Goal: Task Accomplishment & Management: Manage account settings

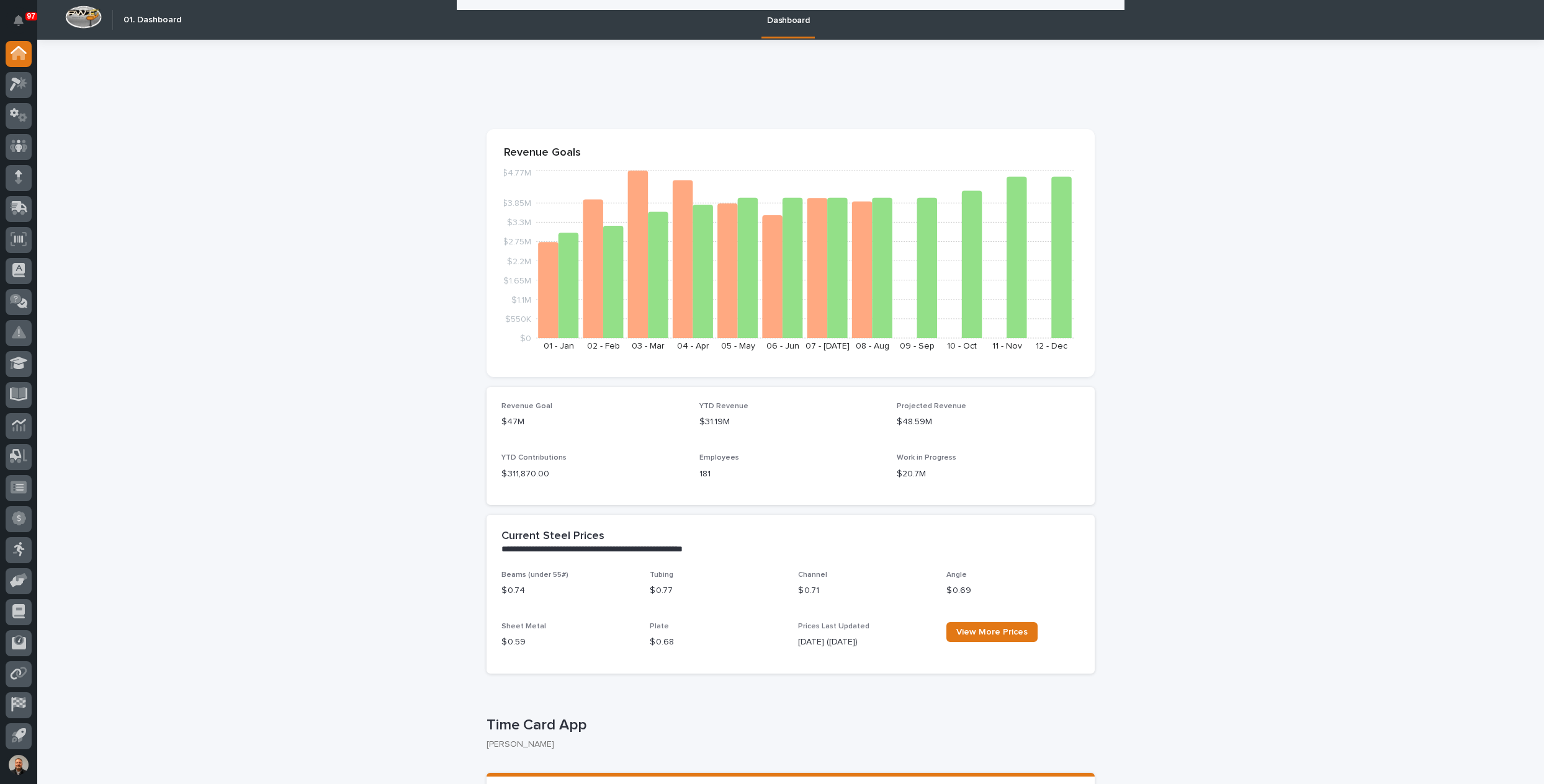
scroll to position [186, 0]
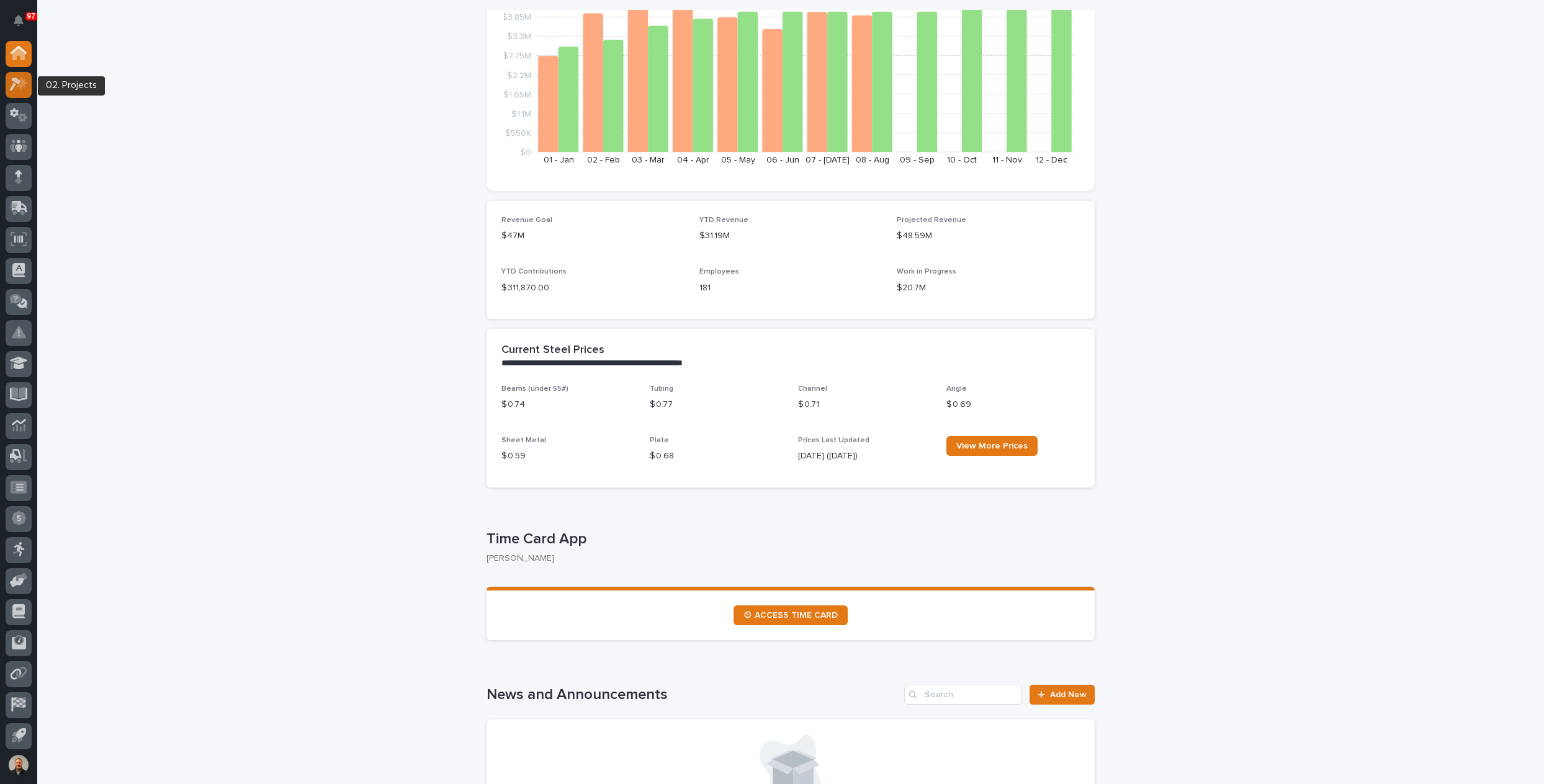
click at [17, 86] on icon at bounding box center [19, 84] width 18 height 14
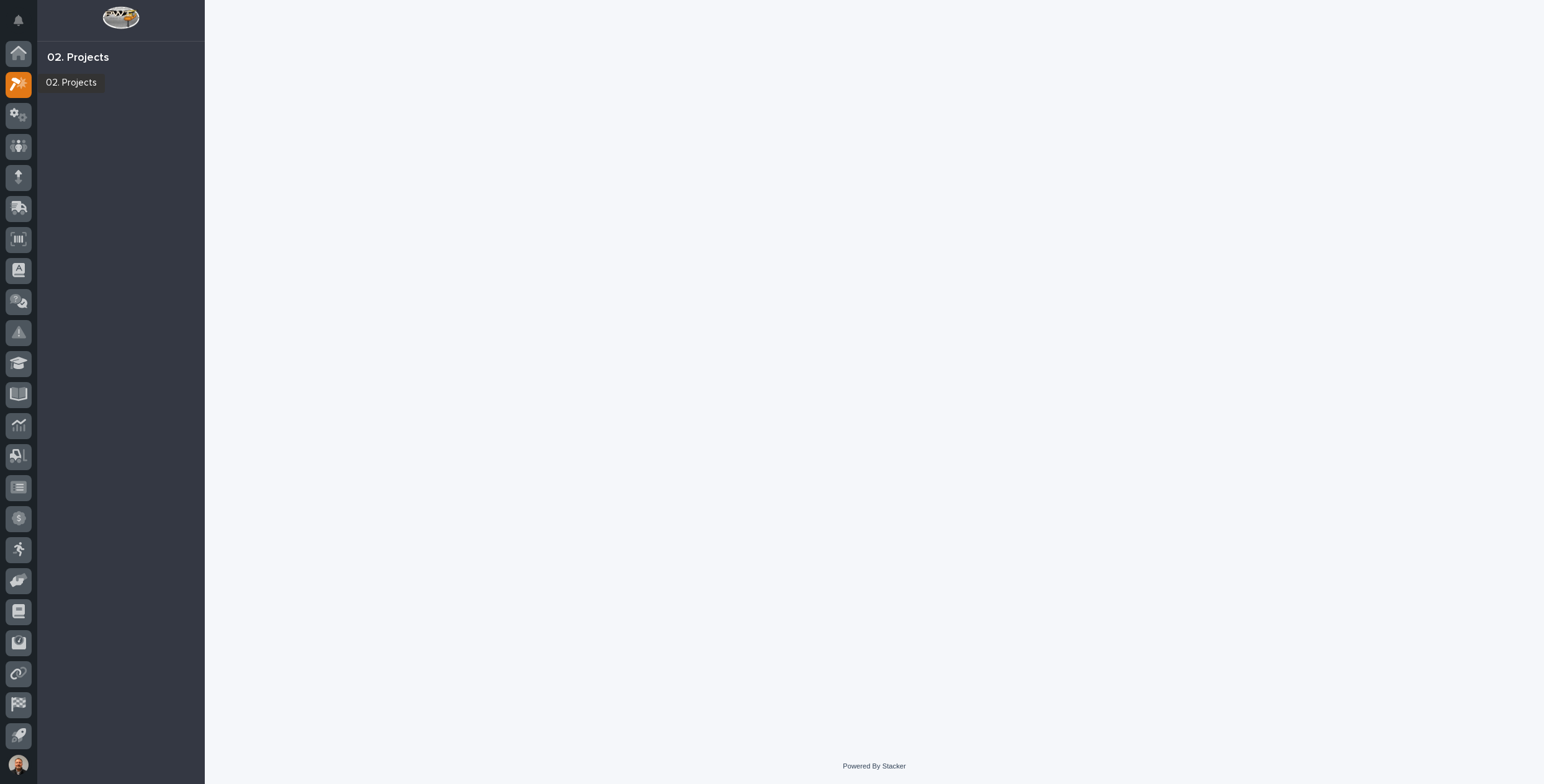
scroll to position [2, 0]
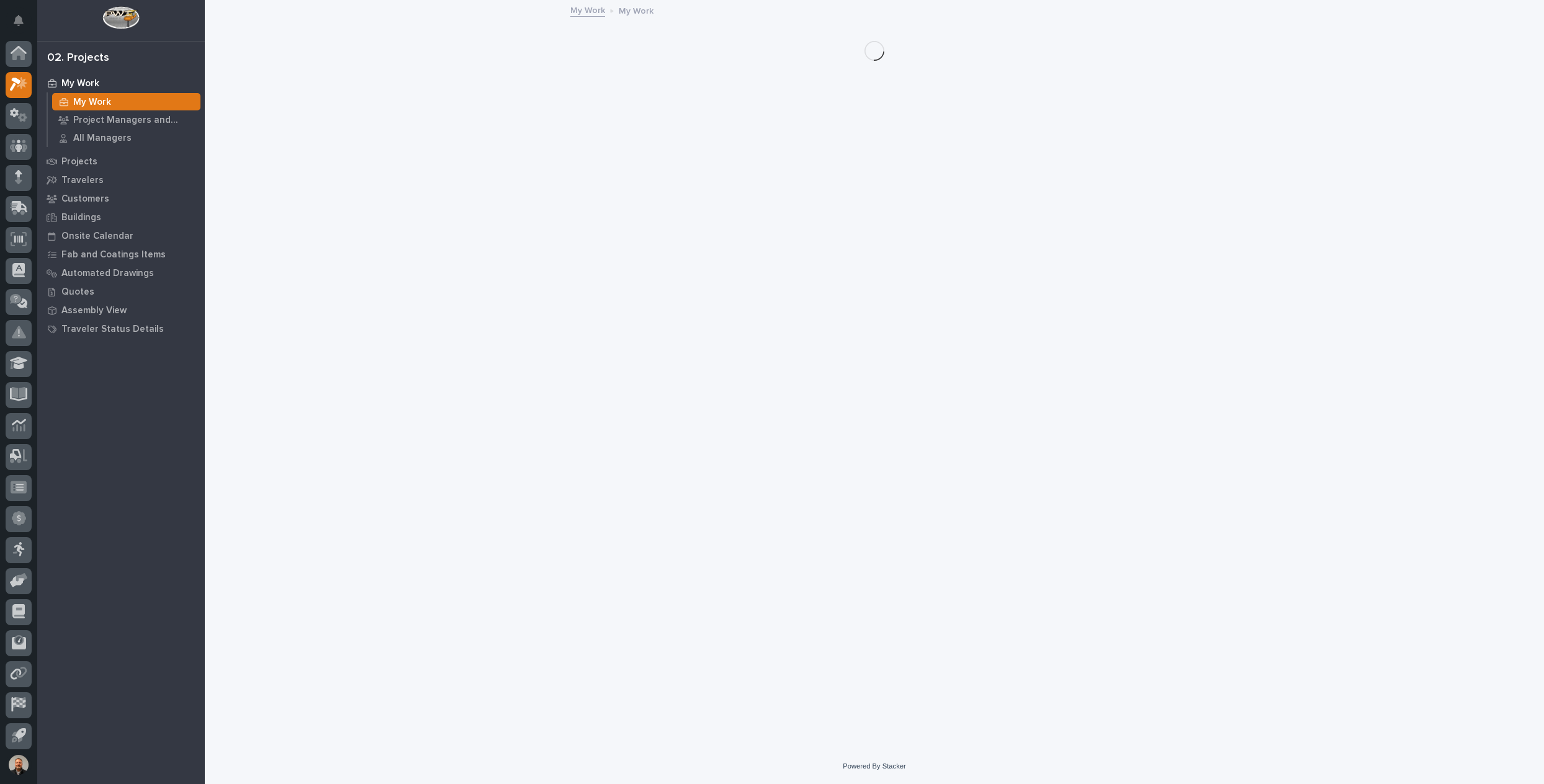
scroll to position [2, 0]
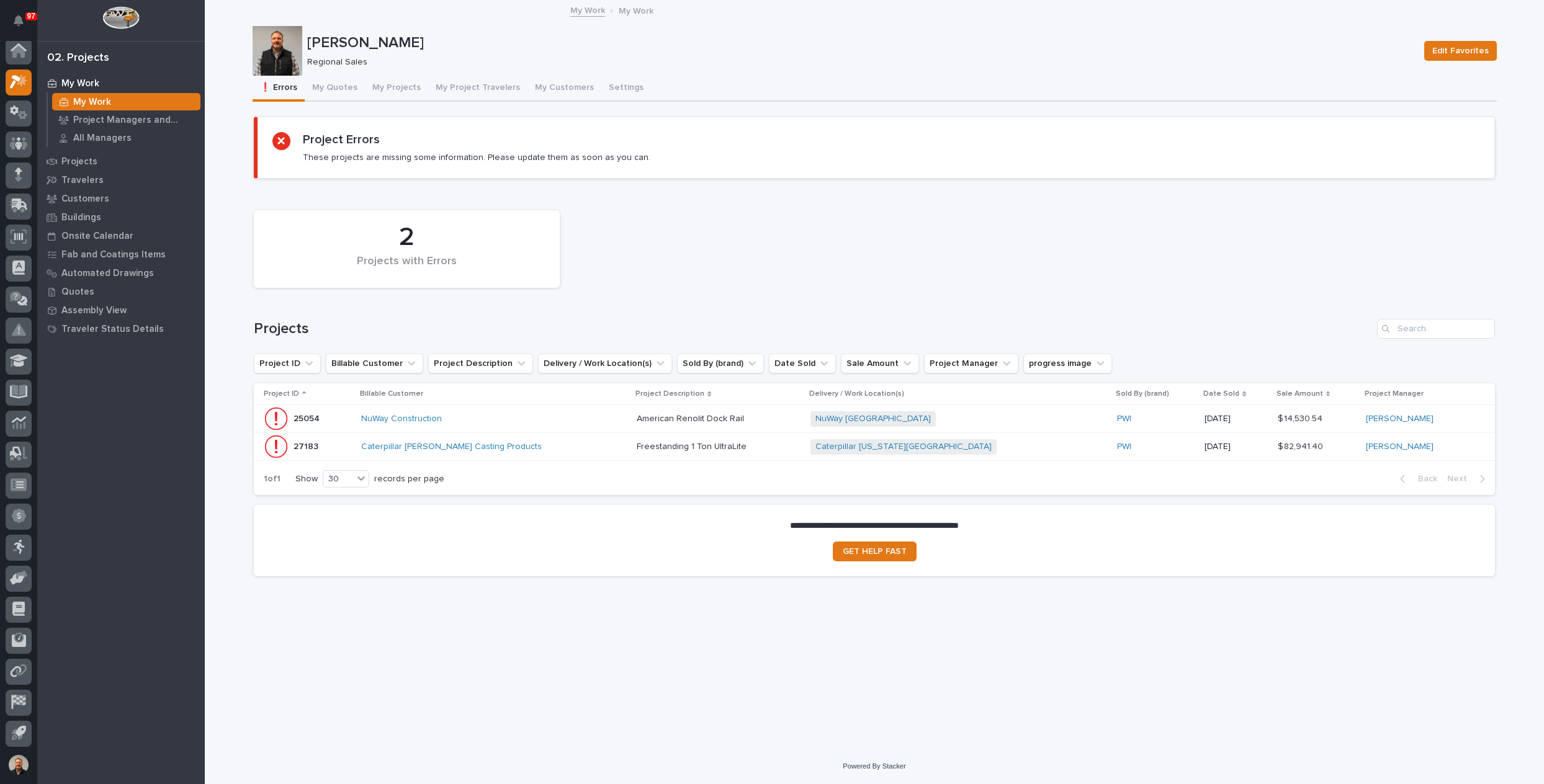
click at [306, 445] on p "27183" at bounding box center [306, 445] width 27 height 13
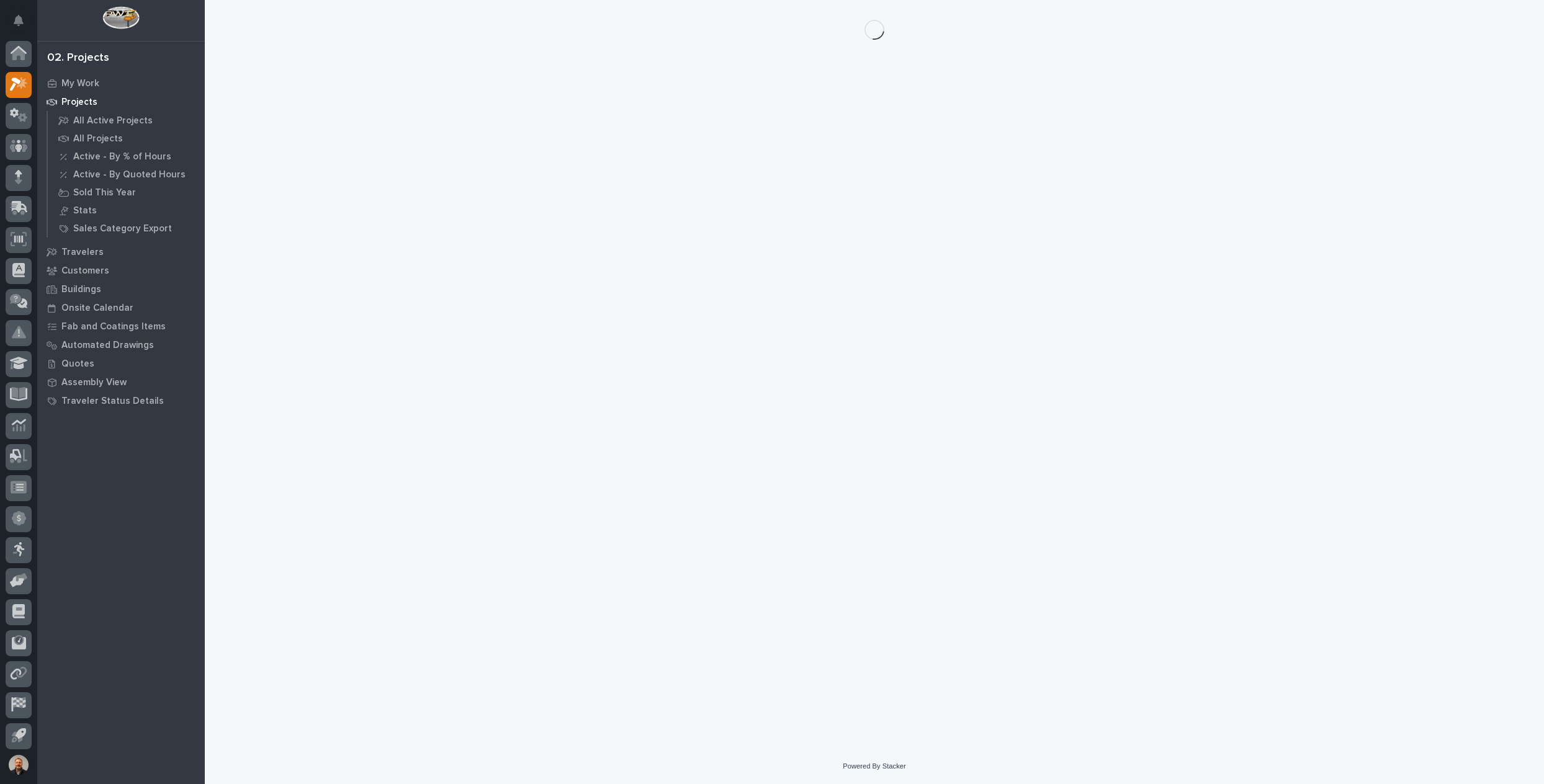
scroll to position [2, 0]
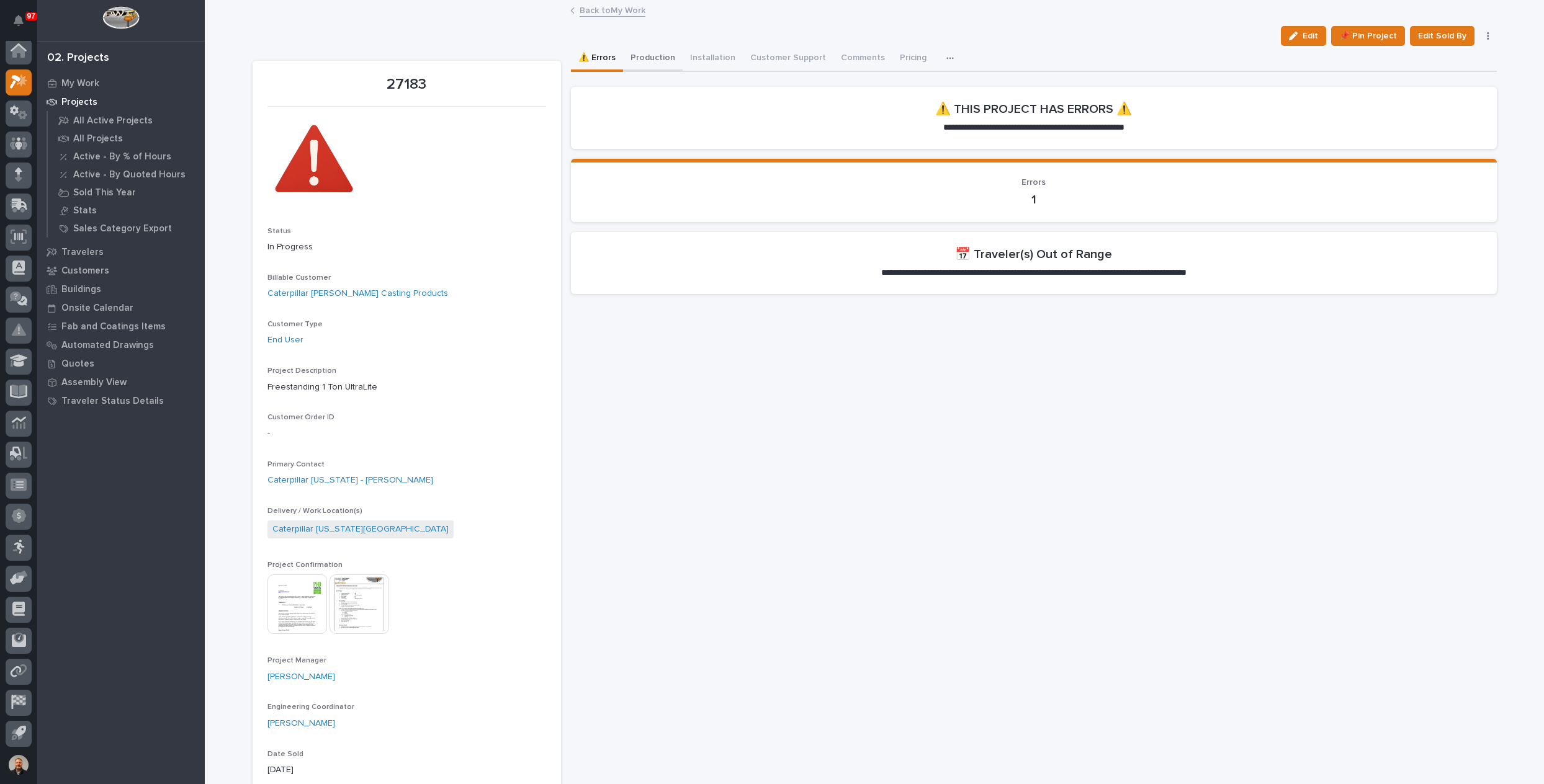
click at [658, 54] on button "Production" at bounding box center [652, 59] width 60 height 26
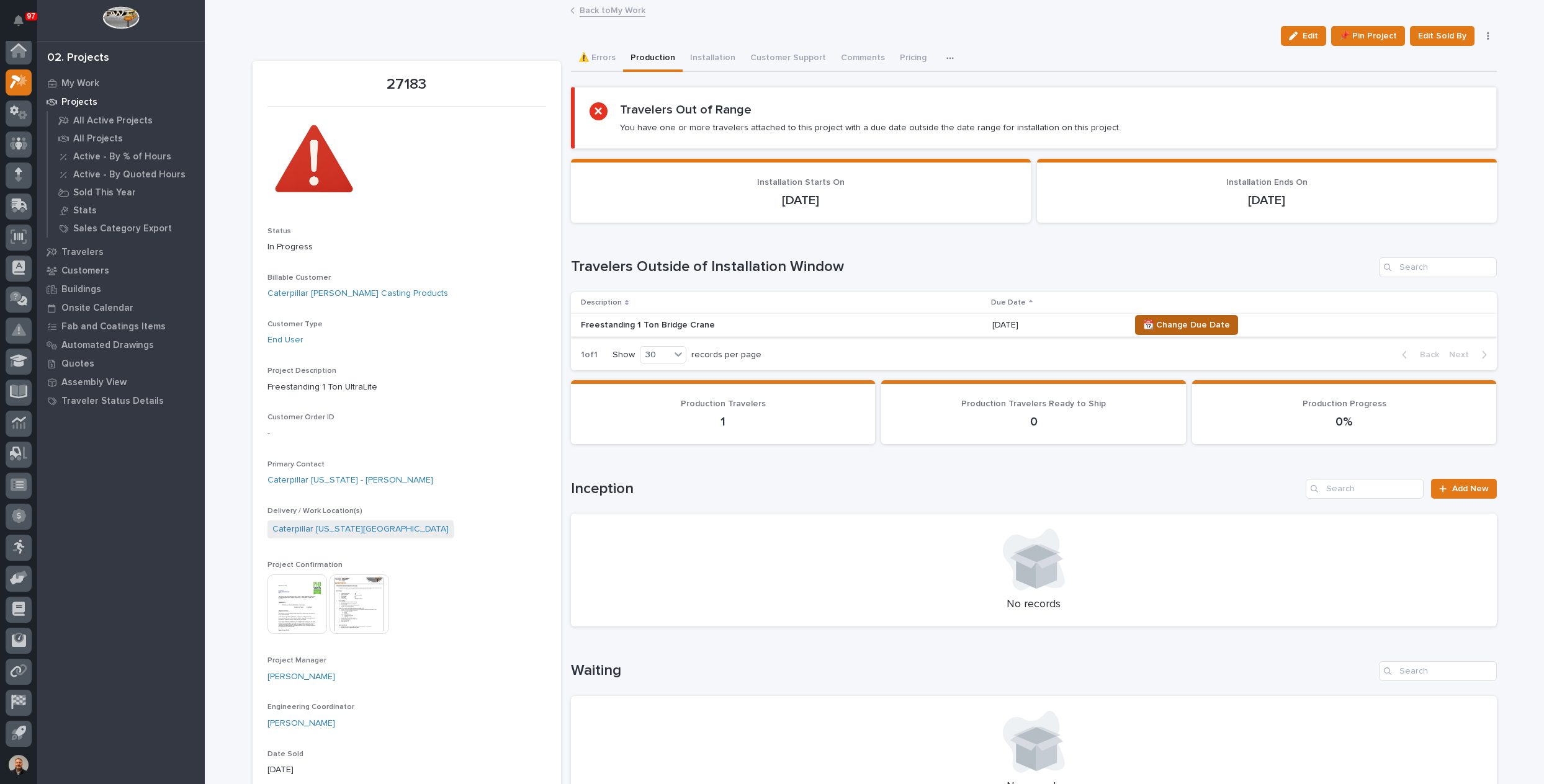
click at [1188, 322] on span "📆 Change Due Date" at bounding box center [1187, 325] width 87 height 15
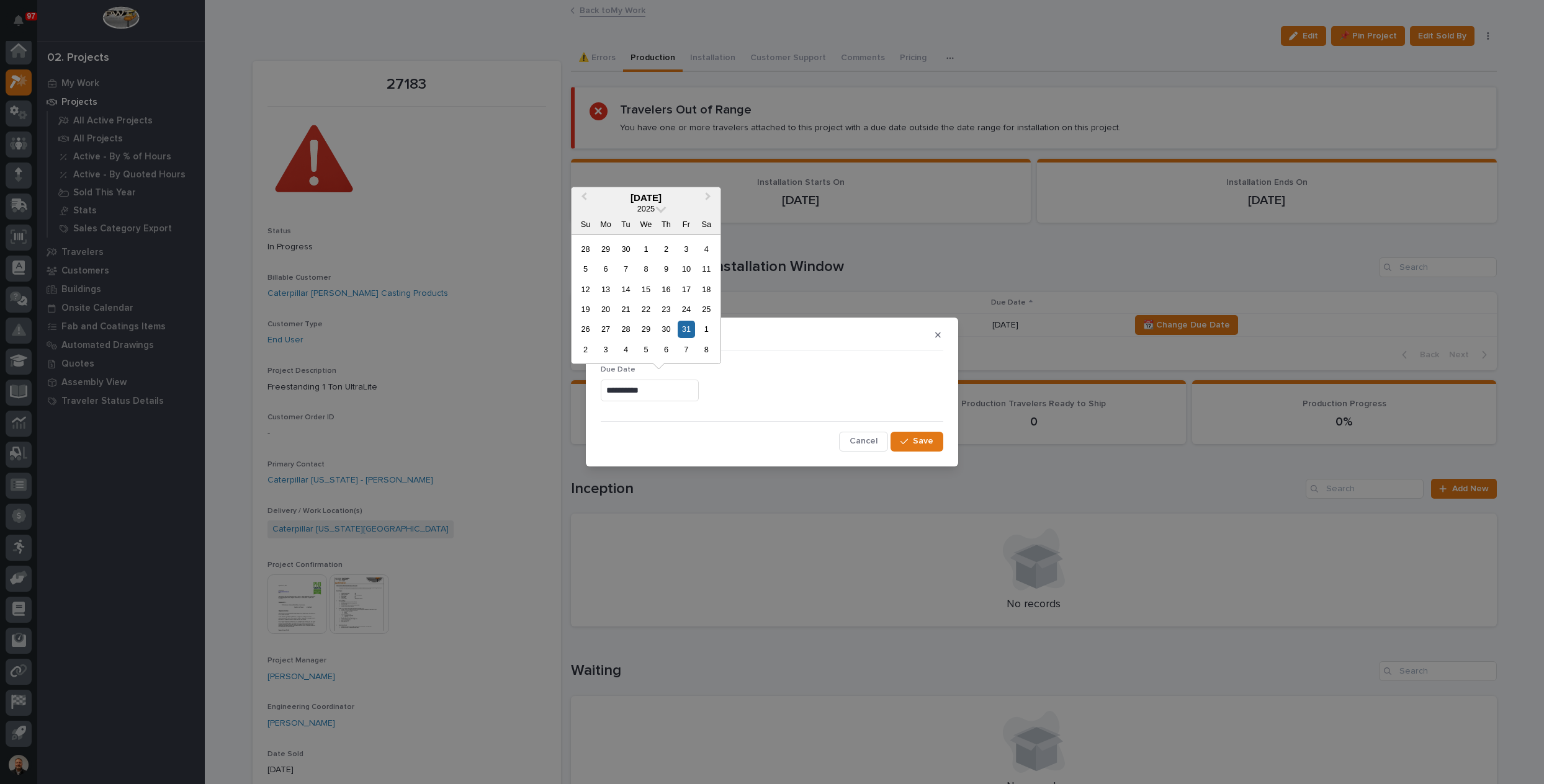
click at [627, 392] on input "**********" at bounding box center [650, 390] width 98 height 22
click at [713, 199] on button "Next Month" at bounding box center [709, 199] width 20 height 20
click at [605, 329] on div "24" at bounding box center [606, 329] width 17 height 17
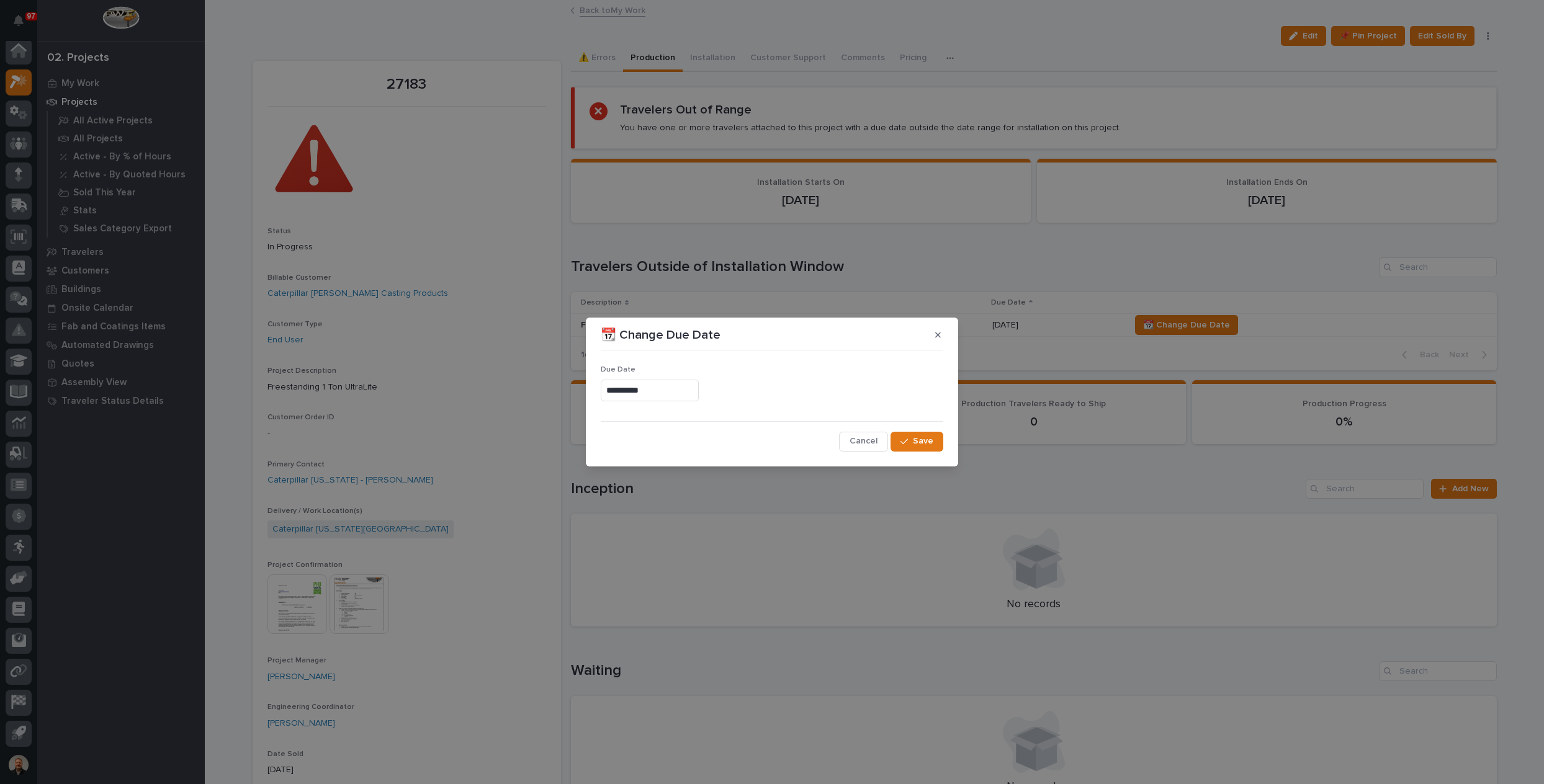
type input "**********"
click at [916, 438] on span "Save" at bounding box center [923, 441] width 20 height 11
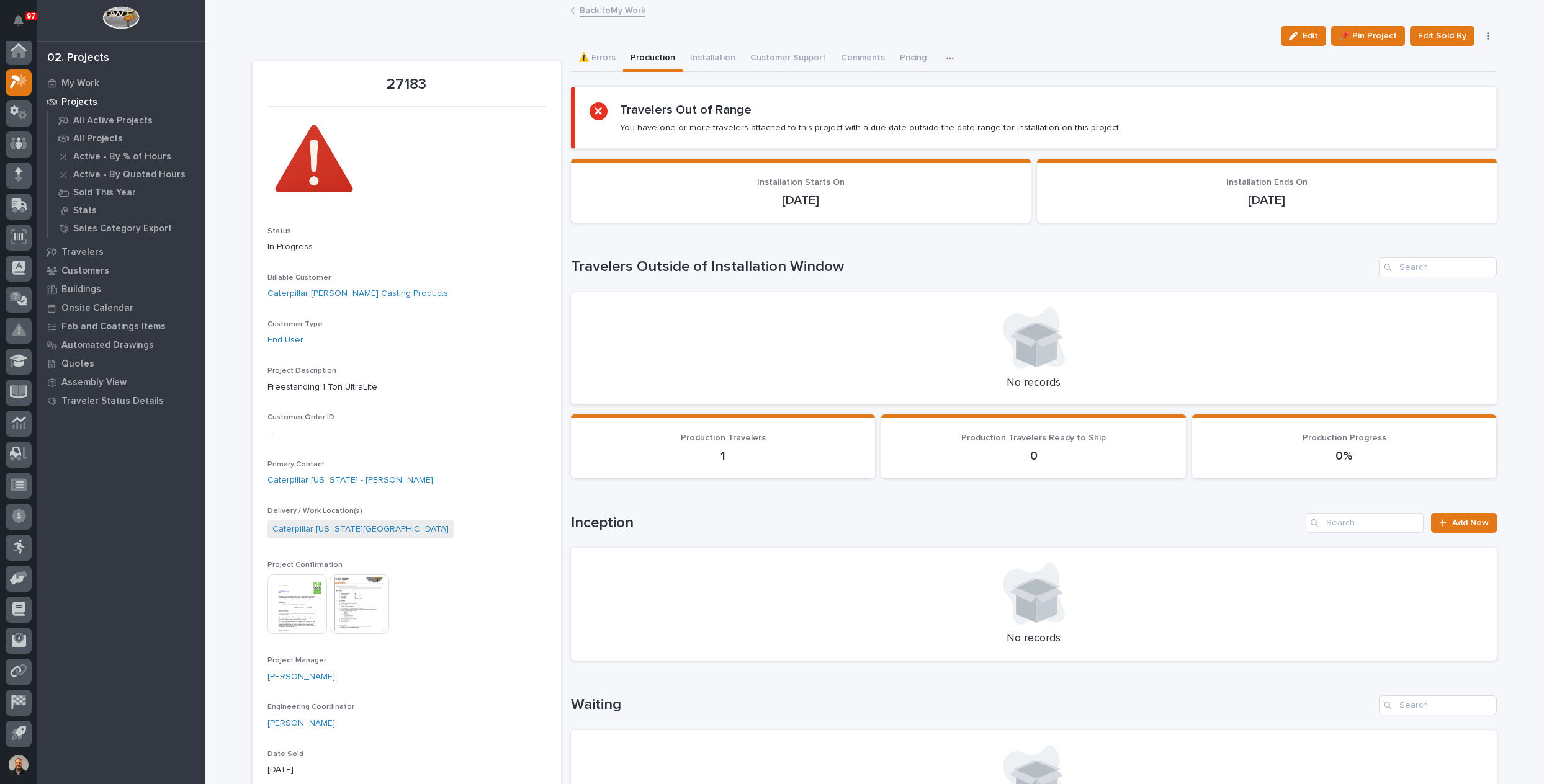
click at [587, 11] on link "Back to My Work" at bounding box center [612, 9] width 66 height 14
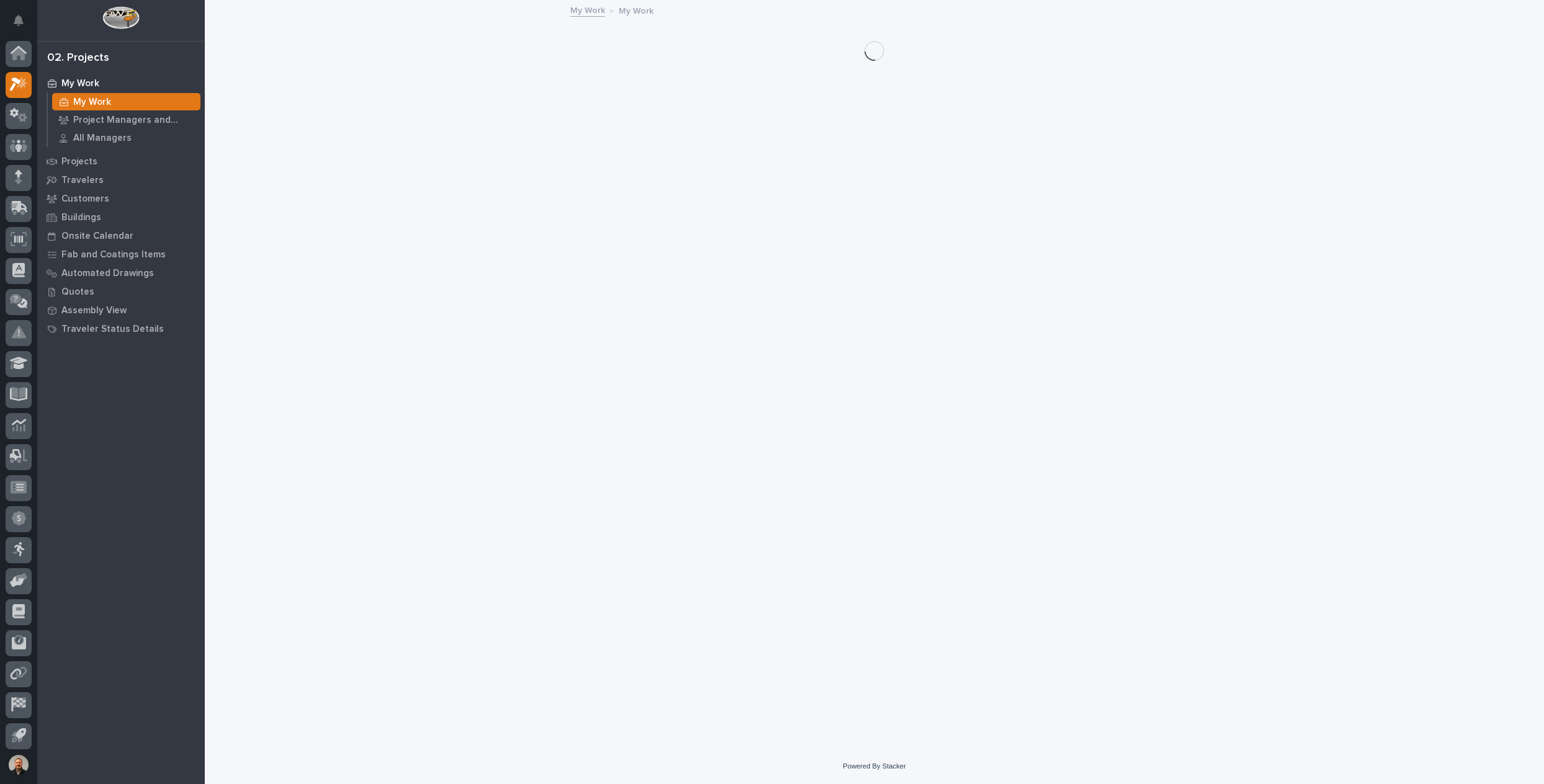
scroll to position [2, 0]
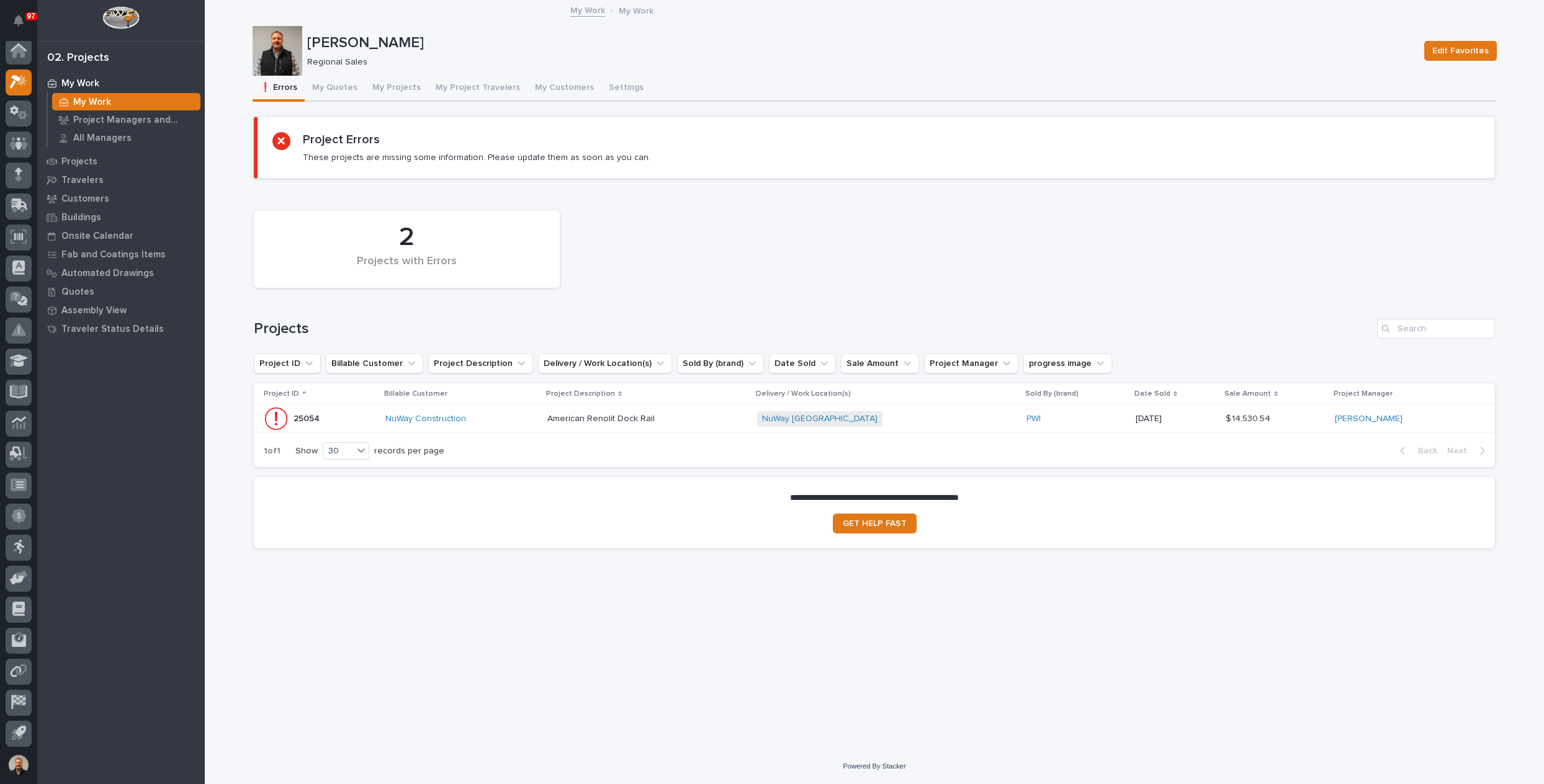
click at [301, 414] on p "25054" at bounding box center [307, 418] width 29 height 13
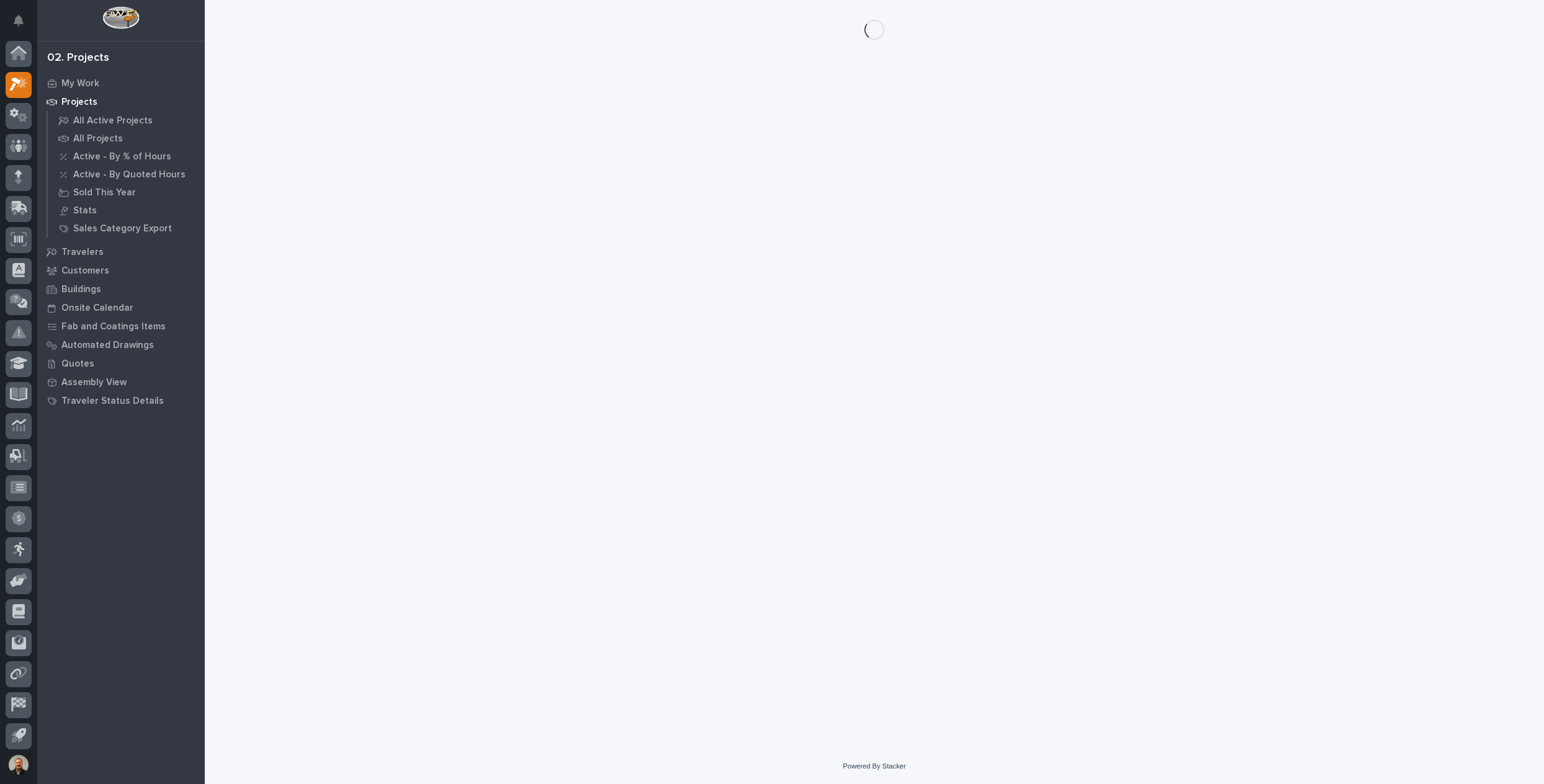
scroll to position [2, 0]
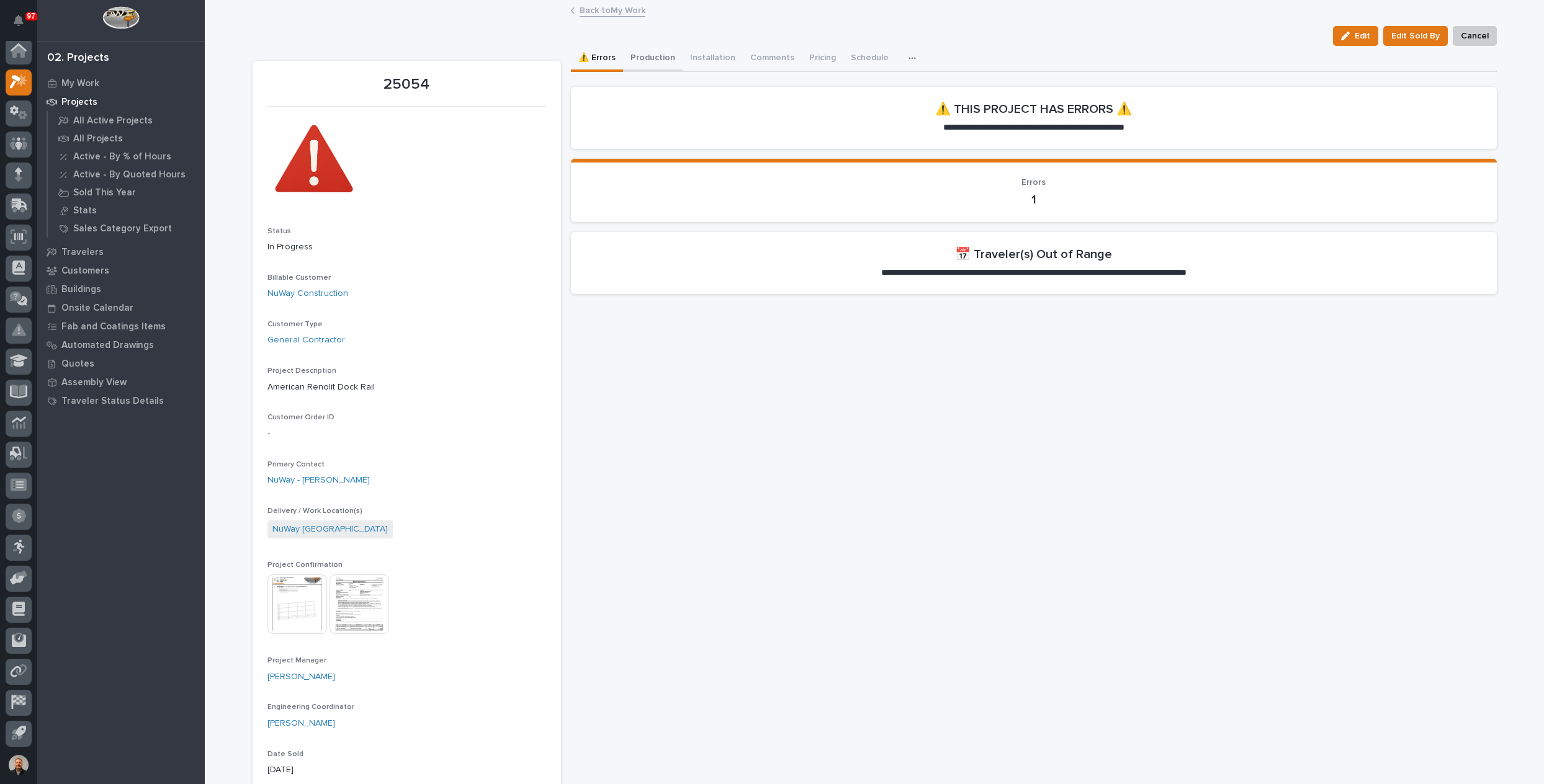
click at [658, 55] on button "Production" at bounding box center [652, 59] width 60 height 26
